Goal: Check status

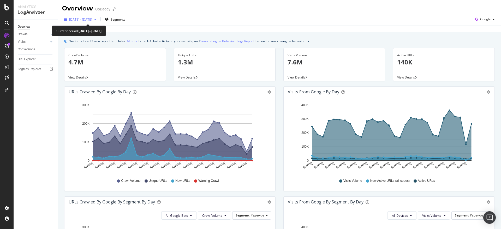
click at [92, 19] on span "[DATE] - [DATE]" at bounding box center [80, 19] width 23 height 4
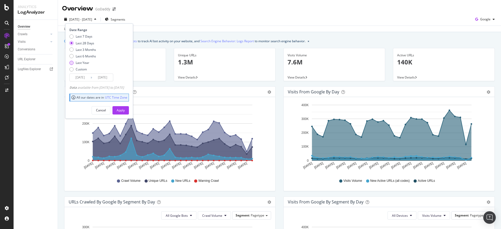
click at [86, 63] on div "Last Year" at bounding box center [83, 62] width 14 height 4
type input "[DATE]"
click at [125, 110] on div "Apply" at bounding box center [121, 110] width 8 height 4
